Goal: Task Accomplishment & Management: Manage account settings

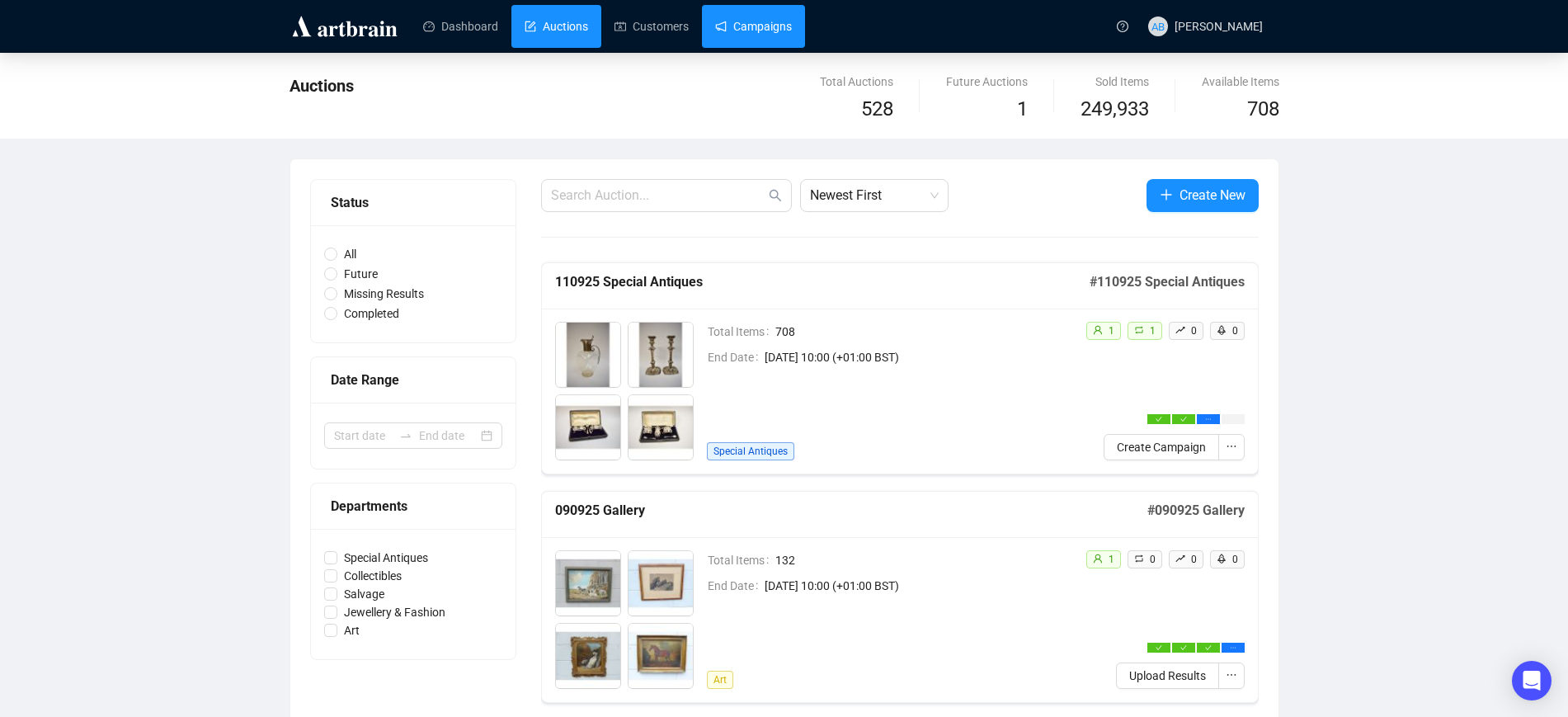
click at [750, 30] on link "Campaigns" at bounding box center [753, 26] width 77 height 43
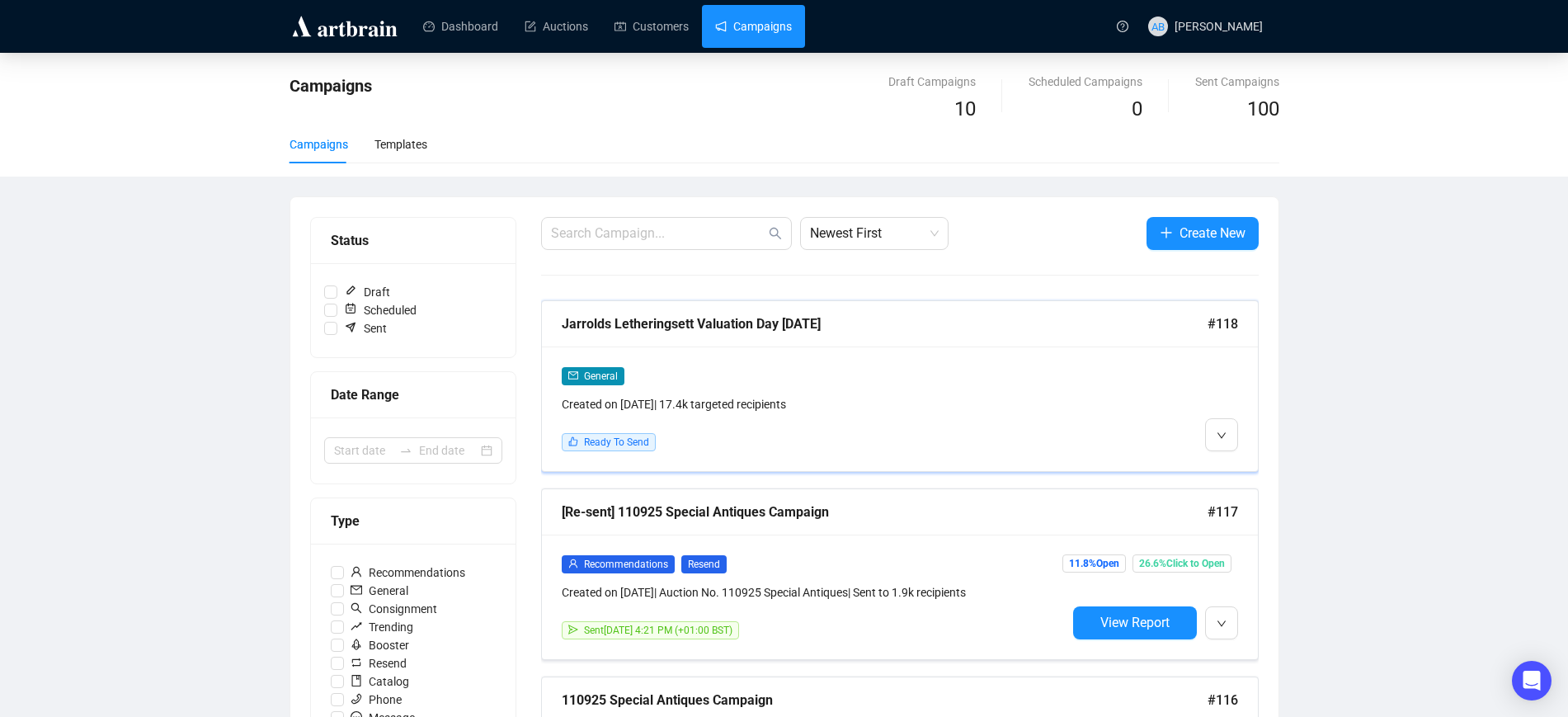
click at [845, 369] on div "General" at bounding box center [814, 375] width 505 height 19
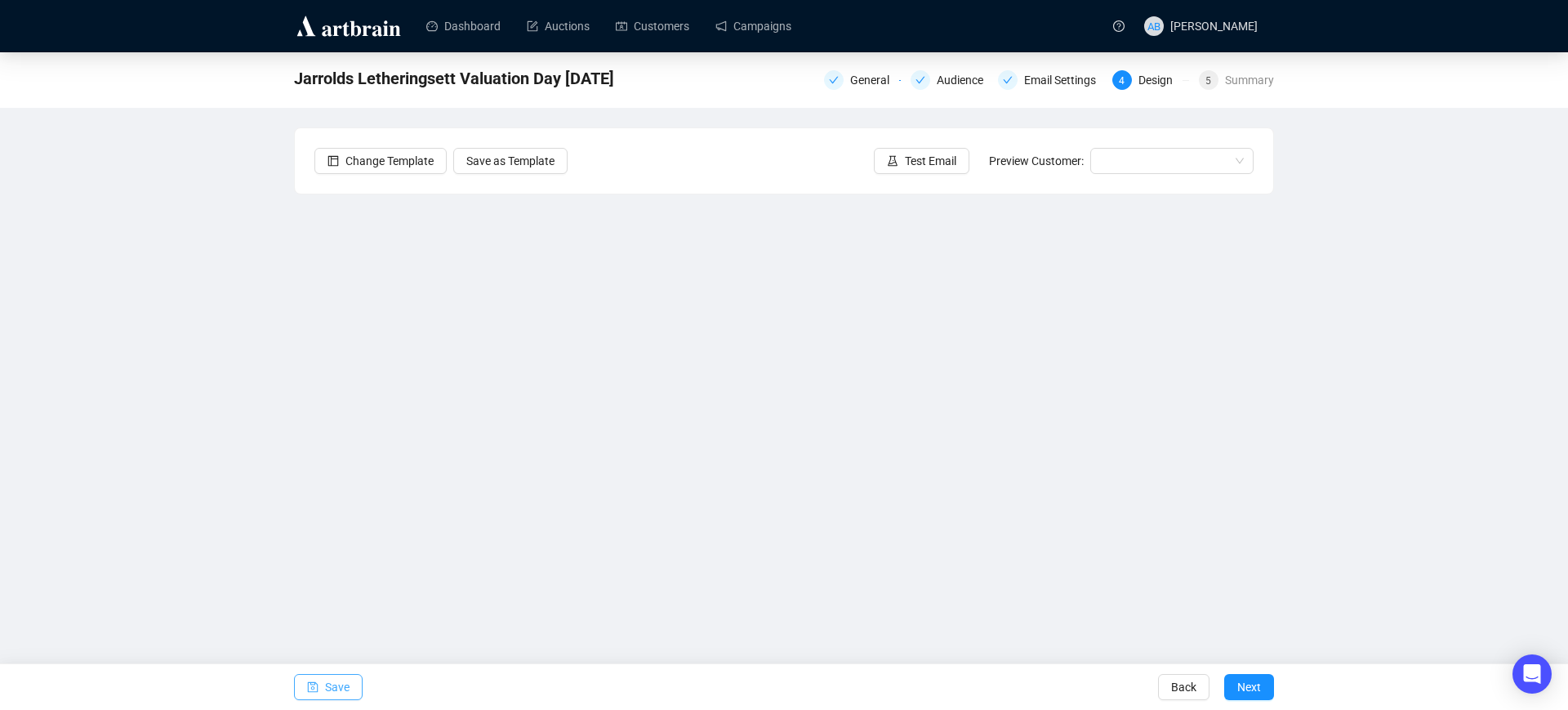
click at [345, 684] on span "Save" at bounding box center [336, 687] width 24 height 46
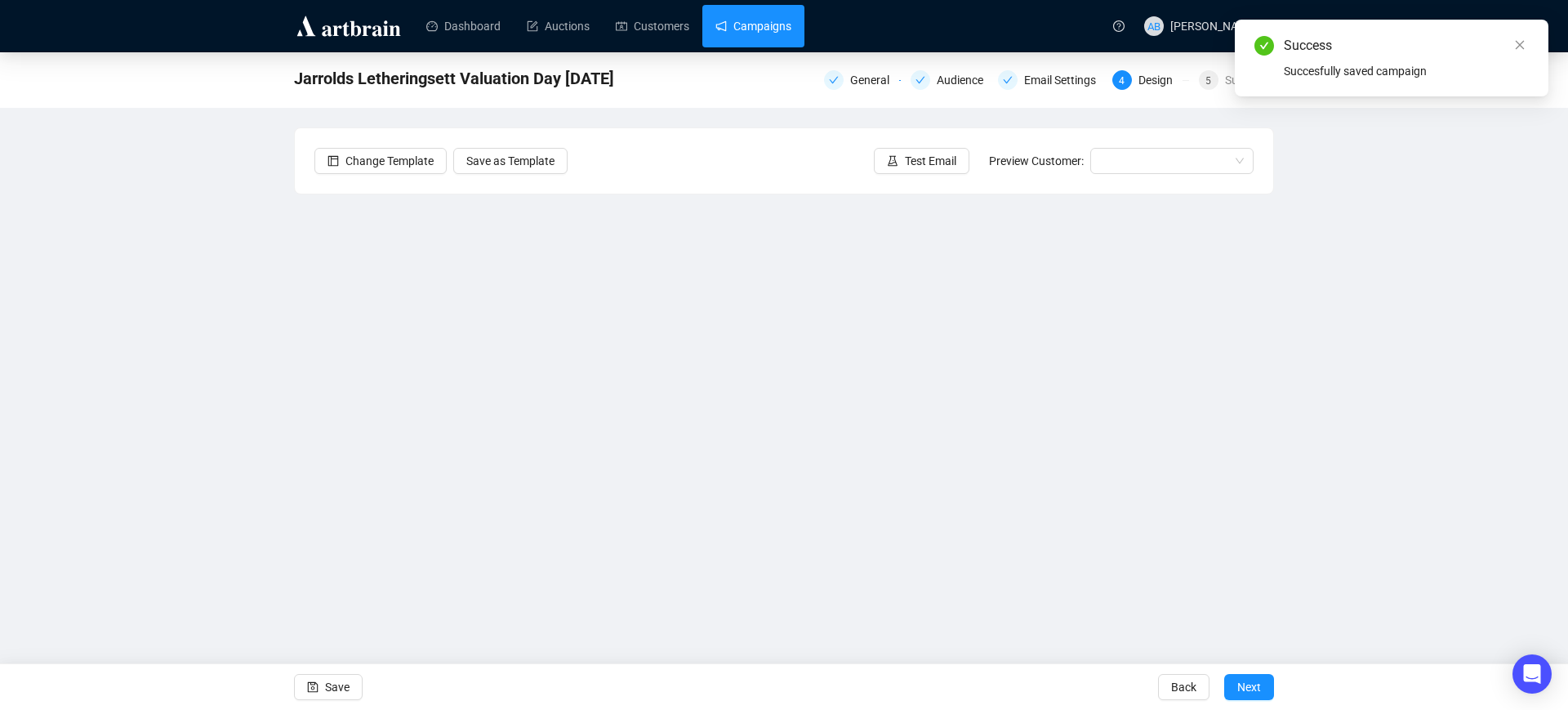
click at [747, 44] on link "Campaigns" at bounding box center [753, 26] width 76 height 43
